Goal: Information Seeking & Learning: Learn about a topic

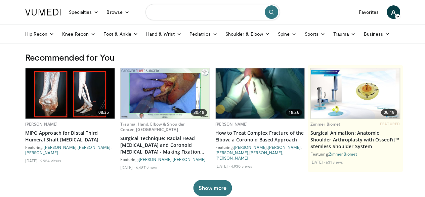
click at [207, 14] on input "Search topics, interventions" at bounding box center [213, 12] width 135 height 16
type input "**********"
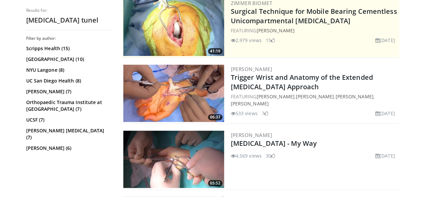
scroll to position [145, 0]
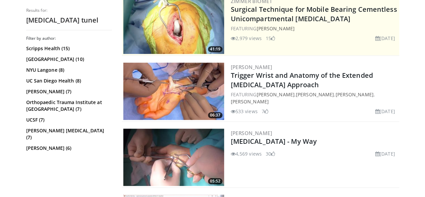
click at [177, 90] on img at bounding box center [173, 91] width 101 height 57
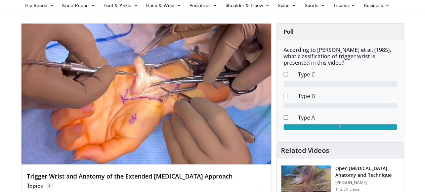
scroll to position [30, 0]
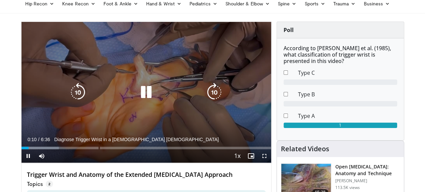
click at [211, 97] on icon "Video Player" at bounding box center [214, 92] width 19 height 19
click at [219, 98] on icon "Video Player" at bounding box center [214, 92] width 19 height 19
click at [222, 100] on icon "Video Player" at bounding box center [214, 92] width 19 height 19
click at [217, 97] on icon "Video Player" at bounding box center [214, 92] width 19 height 19
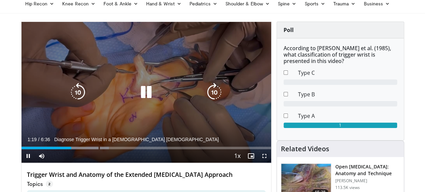
click at [217, 99] on icon "Video Player" at bounding box center [214, 92] width 19 height 19
click at [214, 99] on icon "Video Player" at bounding box center [214, 92] width 19 height 19
click at [215, 99] on icon "Video Player" at bounding box center [214, 92] width 19 height 19
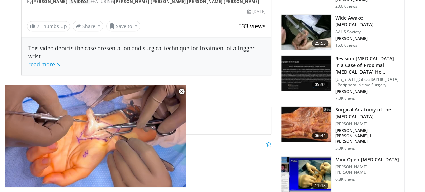
scroll to position [314, 0]
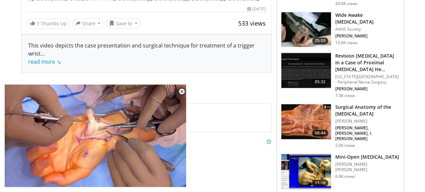
click at [307, 110] on img at bounding box center [307, 121] width 50 height 35
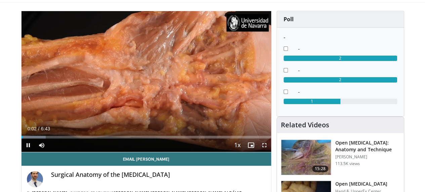
scroll to position [44, 0]
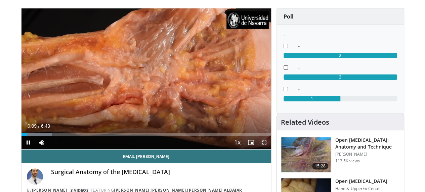
click at [270, 149] on span "Video Player" at bounding box center [264, 142] width 13 height 13
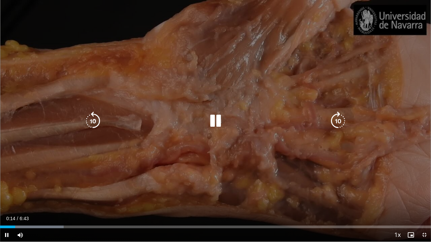
click at [297, 106] on div "10 seconds Tap to unmute" at bounding box center [215, 121] width 431 height 242
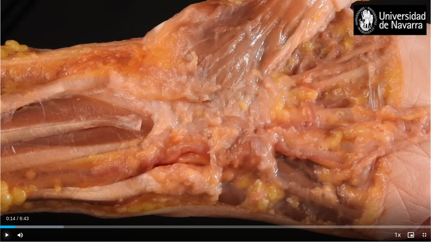
click at [6, 191] on span "Video Player" at bounding box center [6, 234] width 13 height 13
click at [22, 191] on span "Video Player" at bounding box center [19, 234] width 13 height 13
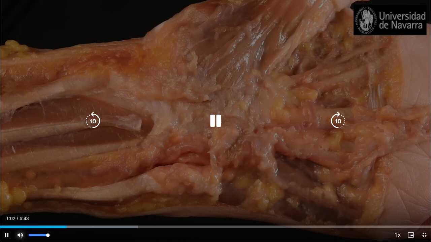
drag, startPoint x: 29, startPoint y: 235, endPoint x: 53, endPoint y: 238, distance: 24.8
click at [53, 191] on div "Mute 100%" at bounding box center [36, 234] width 47 height 13
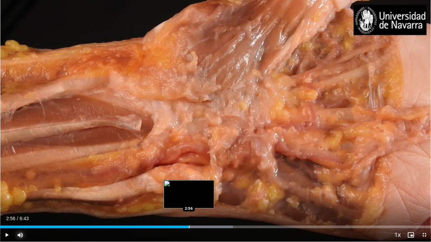
click at [189, 191] on div "Loaded : 54.04% 2:56 2:56" at bounding box center [215, 225] width 431 height 6
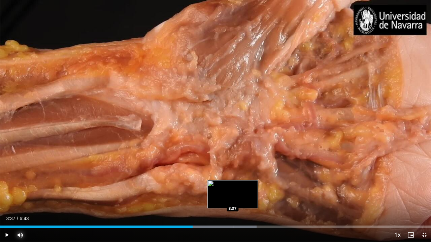
click at [232, 191] on div "Progress Bar" at bounding box center [232, 227] width 1 height 3
click at [233, 191] on div "Loaded : 73.69% 3:55 3:38" at bounding box center [215, 227] width 431 height 3
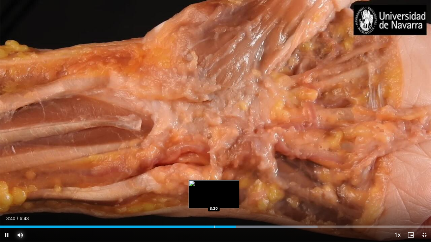
click at [214, 191] on div "Progress Bar" at bounding box center [214, 227] width 1 height 3
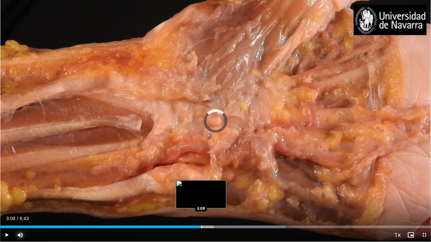
click at [201, 191] on div "Progress Bar" at bounding box center [201, 227] width 1 height 3
click at [199, 191] on div "Loaded : 68.78% 3:07 3:07" at bounding box center [215, 225] width 431 height 6
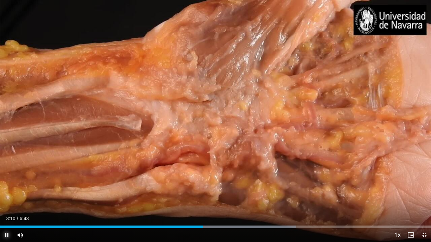
click at [7, 191] on span "Video Player" at bounding box center [6, 234] width 13 height 13
click at [424, 191] on span "Video Player" at bounding box center [423, 234] width 13 height 13
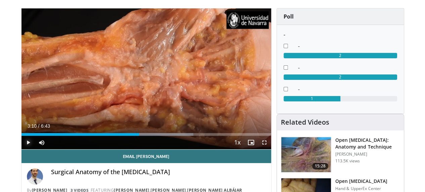
click at [22, 149] on span "Video Player" at bounding box center [28, 142] width 13 height 13
click at [269, 149] on span "Video Player" at bounding box center [264, 142] width 13 height 13
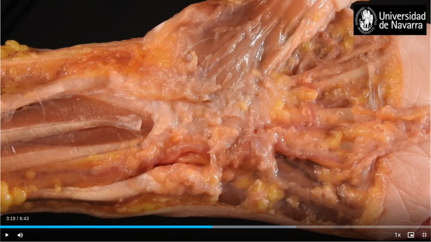
click at [425, 191] on span "Video Player" at bounding box center [423, 234] width 13 height 13
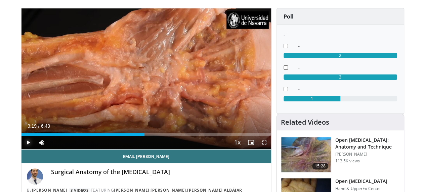
click at [22, 149] on span "Video Player" at bounding box center [28, 142] width 13 height 13
click at [270, 149] on span "Video Player" at bounding box center [264, 142] width 13 height 13
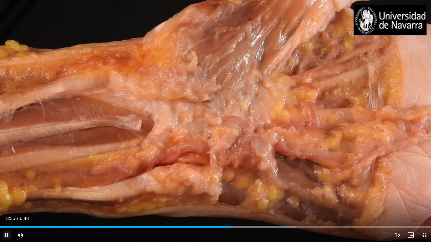
click at [6, 191] on span "Video Player" at bounding box center [6, 234] width 13 height 13
click at [424, 191] on span "Video Player" at bounding box center [423, 234] width 13 height 13
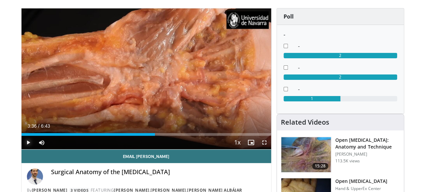
click at [22, 149] on span "Video Player" at bounding box center [28, 142] width 13 height 13
click at [270, 149] on span "Video Player" at bounding box center [264, 142] width 13 height 13
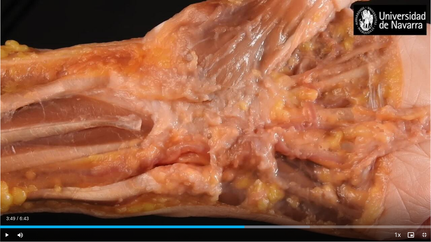
click at [424, 191] on span "Video Player" at bounding box center [423, 234] width 13 height 13
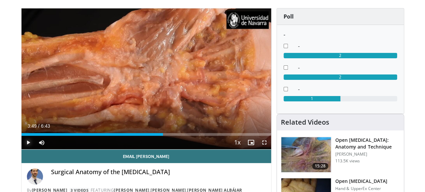
click at [22, 149] on span "Video Player" at bounding box center [28, 142] width 13 height 13
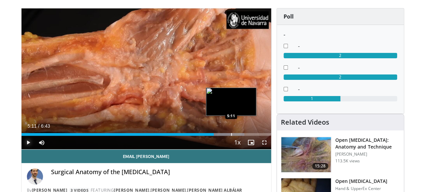
click at [231, 136] on div "Progress Bar" at bounding box center [231, 134] width 1 height 3
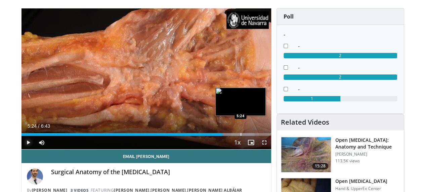
click at [241, 136] on div "Progress Bar" at bounding box center [241, 134] width 1 height 3
